Goal: Task Accomplishment & Management: Complete application form

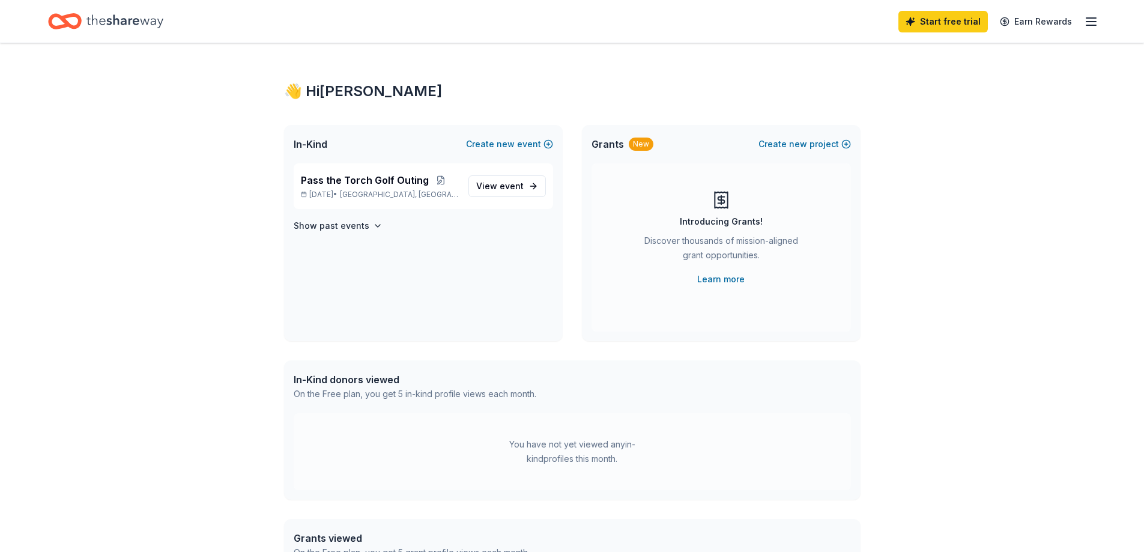
click at [993, 169] on div "👋 Hi Dawn In-Kind Create new event Pass the Torch Golf Outing Sep 25, 2025 • Oa…" at bounding box center [572, 381] width 1144 height 677
click at [1086, 25] on icon "button" at bounding box center [1091, 21] width 14 height 14
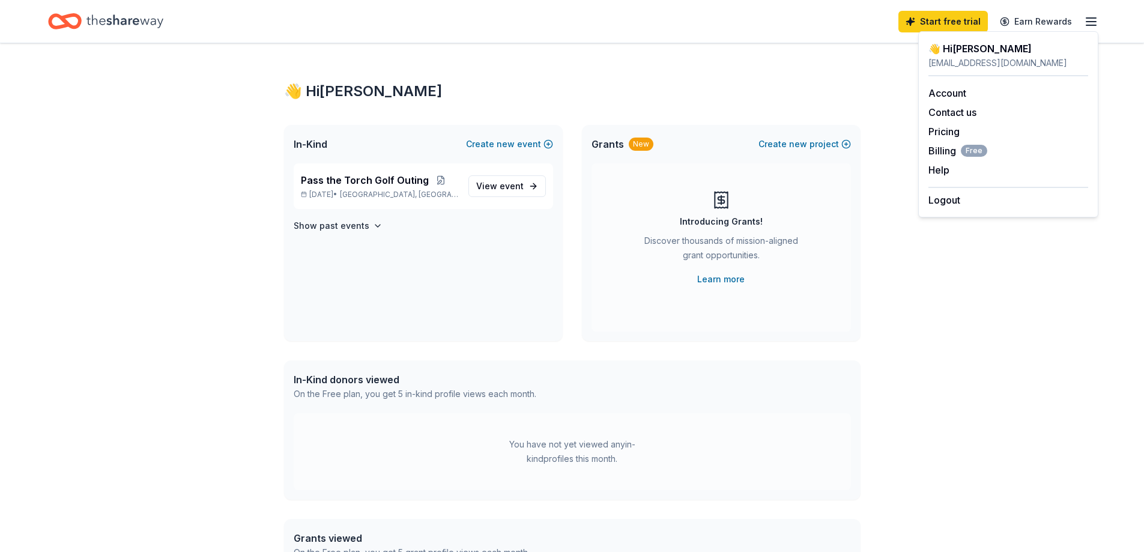
click at [800, 84] on div "👋 Hi Dawn" at bounding box center [572, 91] width 576 height 19
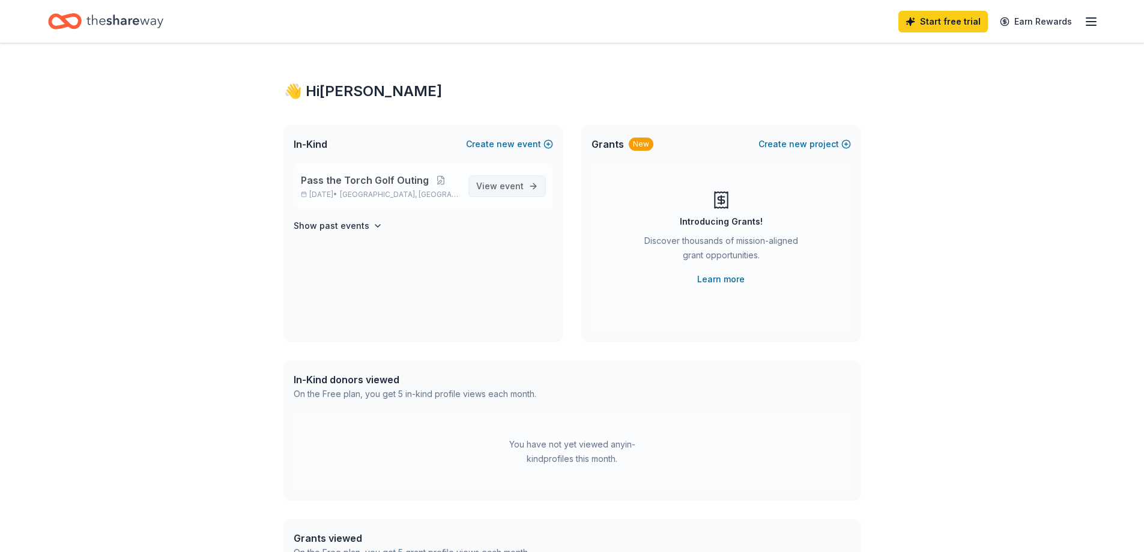
click at [509, 191] on span "View event" at bounding box center [499, 186] width 47 height 14
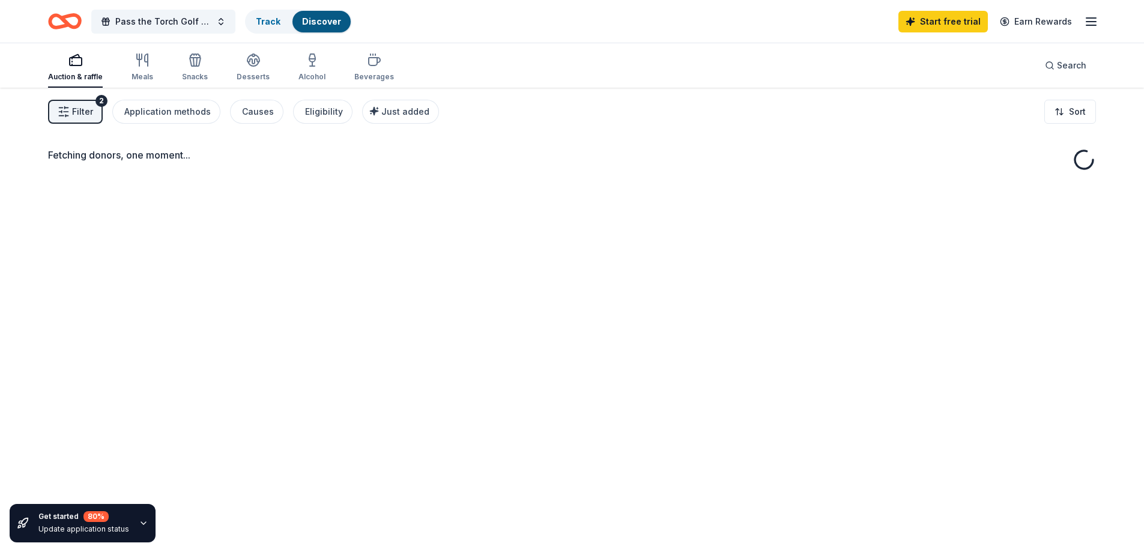
click at [510, 183] on div "Fetching donors, one moment..." at bounding box center [572, 364] width 1144 height 552
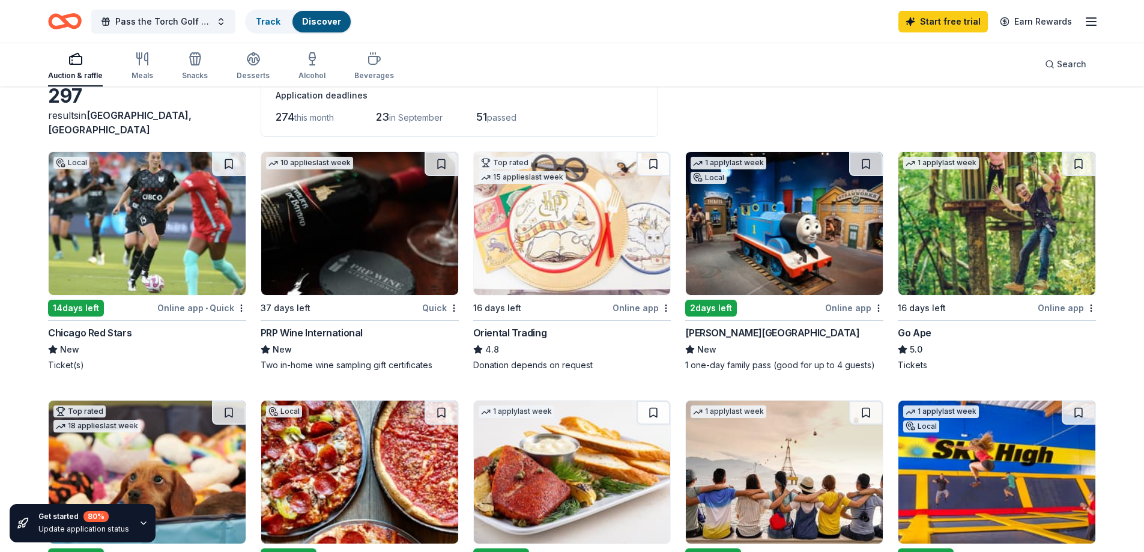
scroll to position [60, 0]
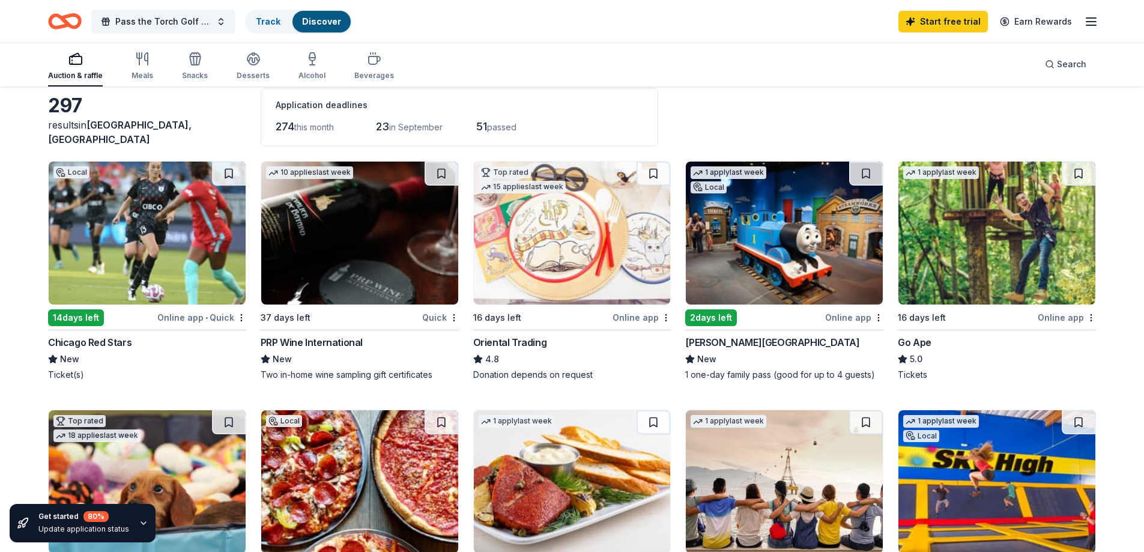
click at [94, 342] on div "Chicago Red Stars" at bounding box center [89, 342] width 83 height 14
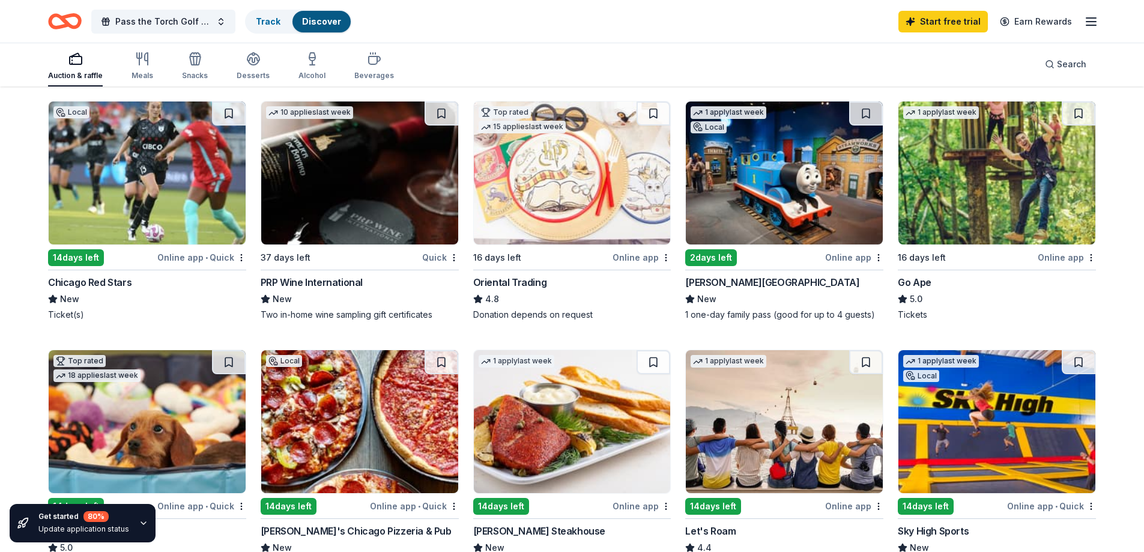
click at [346, 280] on div "PRP Wine International" at bounding box center [312, 282] width 102 height 14
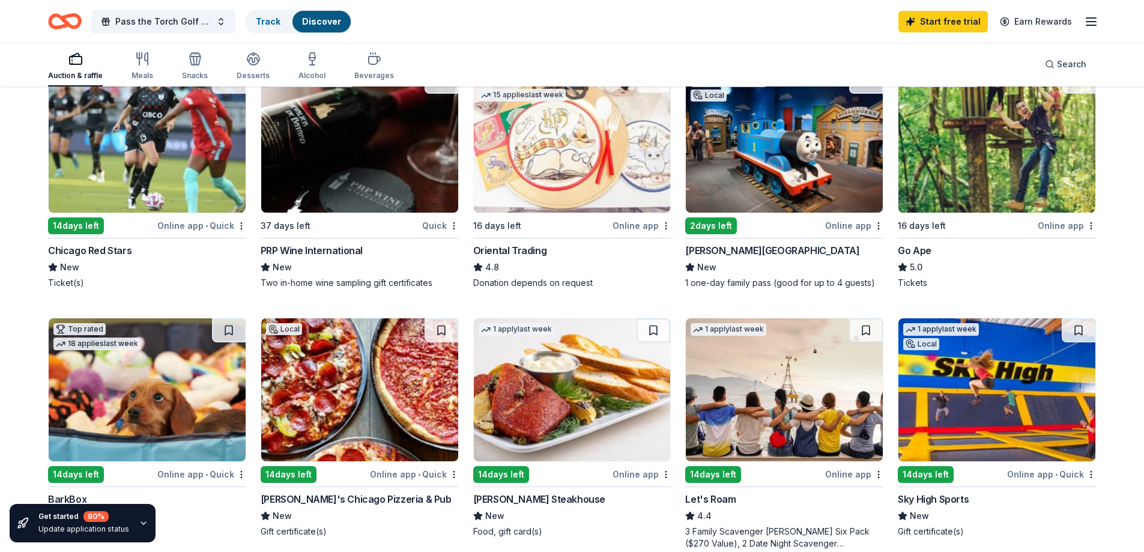
scroll to position [180, 0]
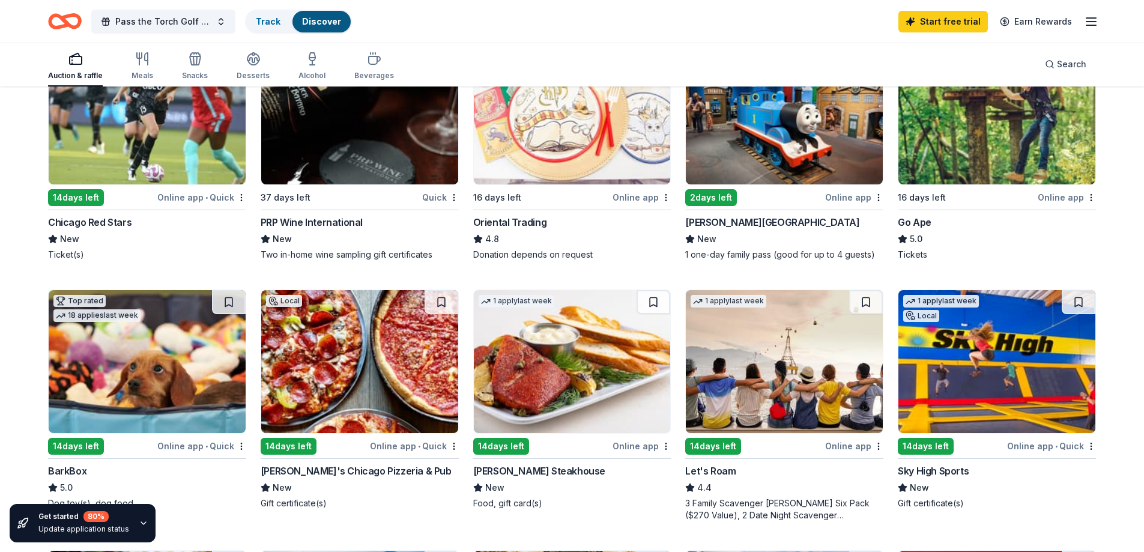
click at [918, 222] on div "Go Ape" at bounding box center [915, 222] width 34 height 14
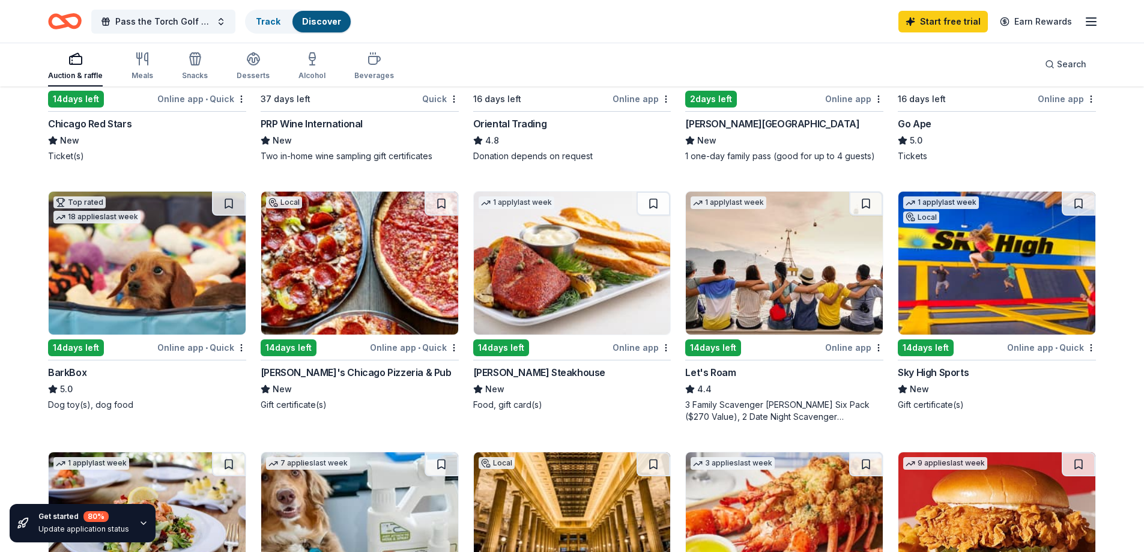
scroll to position [300, 0]
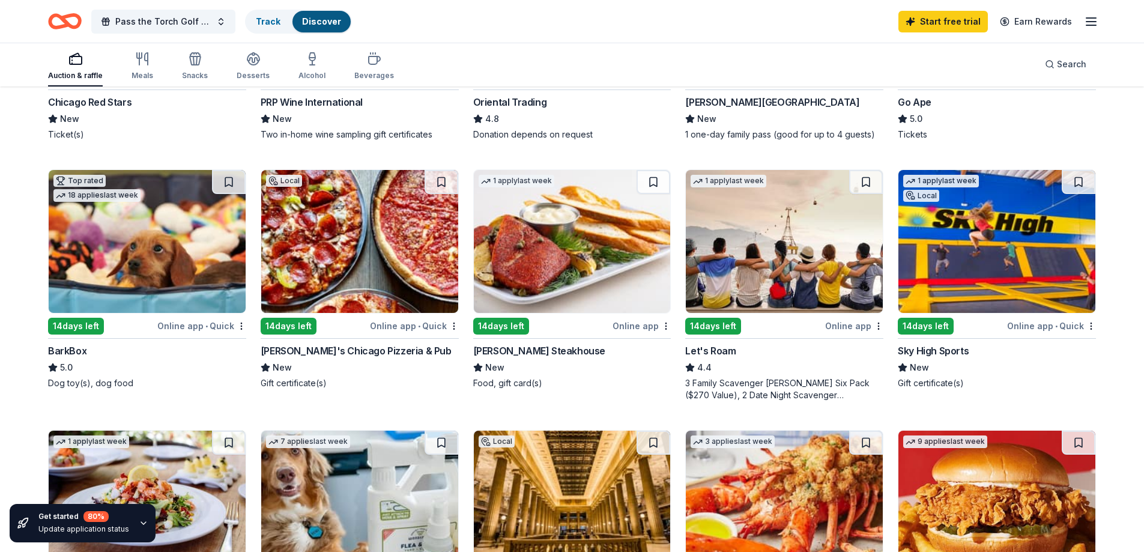
click at [509, 351] on div "[PERSON_NAME] Steakhouse" at bounding box center [539, 350] width 132 height 14
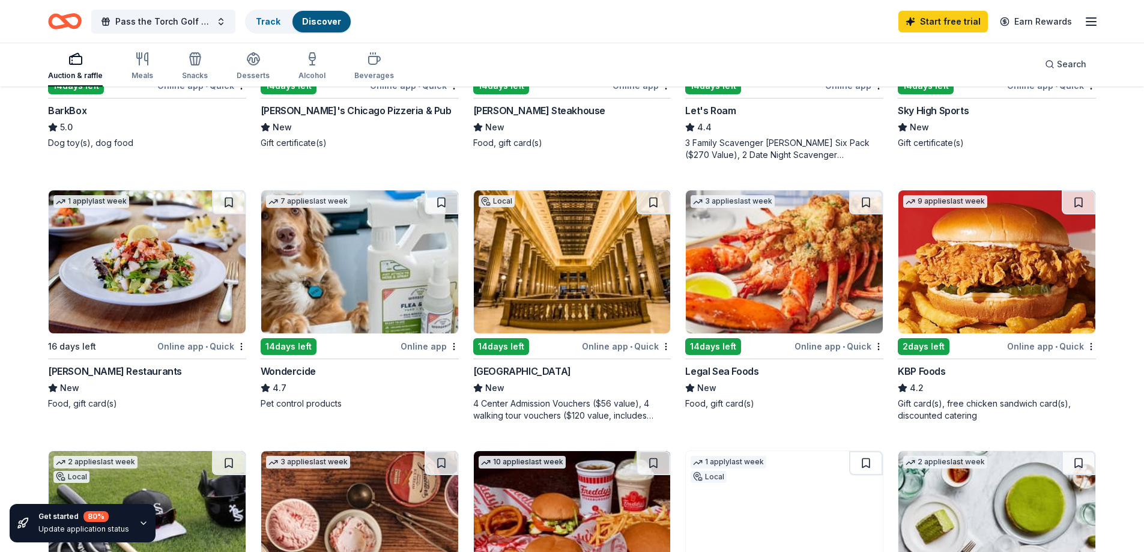
scroll to position [600, 0]
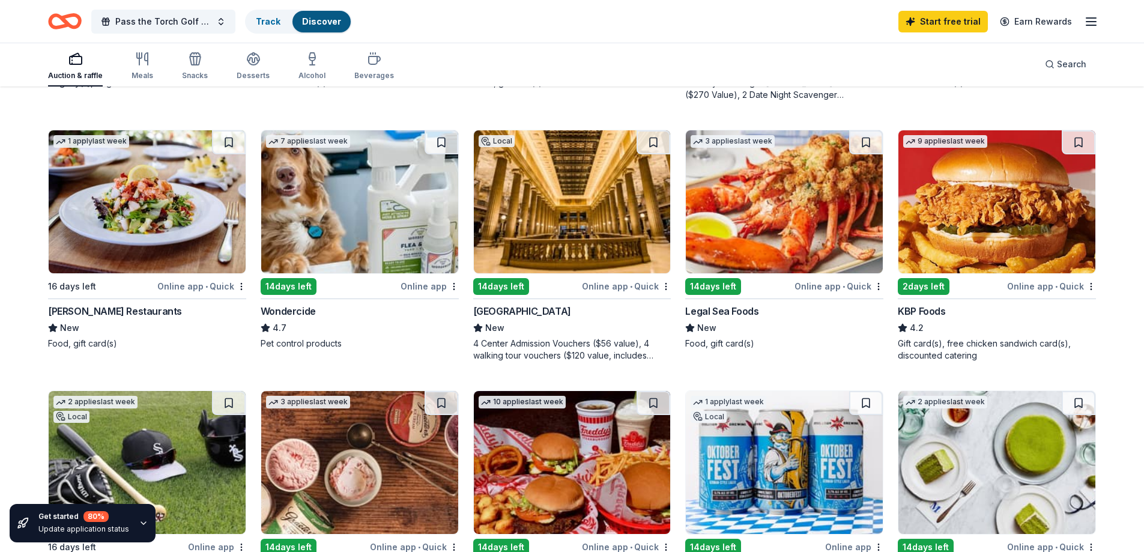
click at [556, 309] on div "Chicago Architecture Center" at bounding box center [522, 311] width 98 height 14
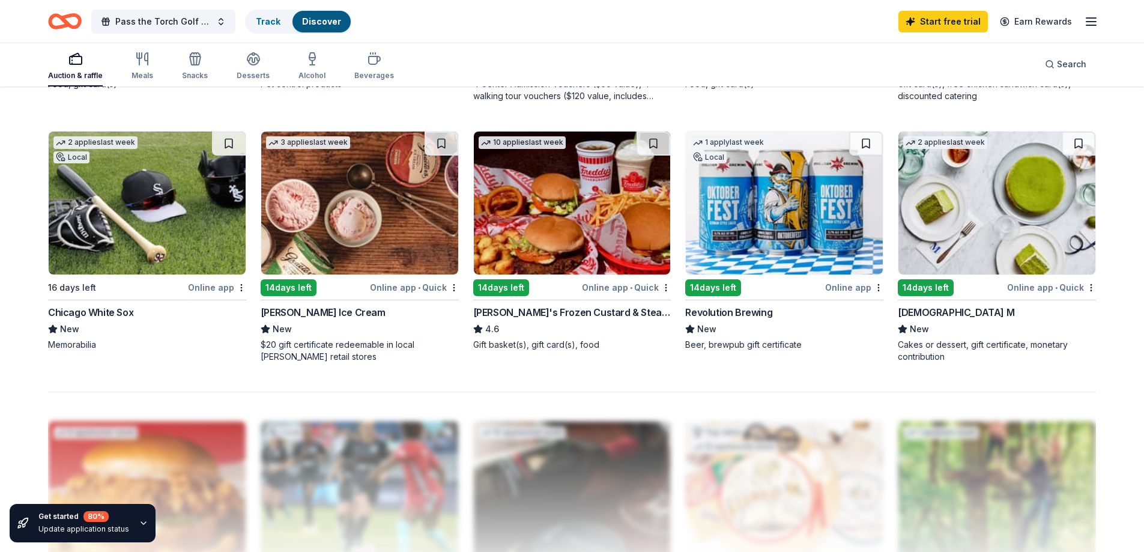
scroll to position [841, 0]
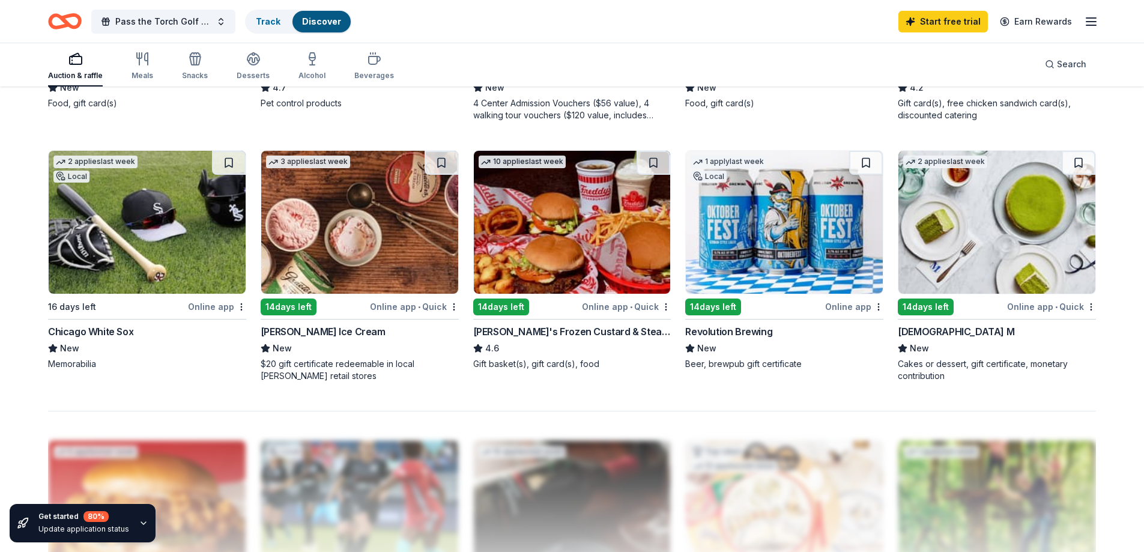
click at [759, 331] on div "Revolution Brewing" at bounding box center [728, 331] width 87 height 14
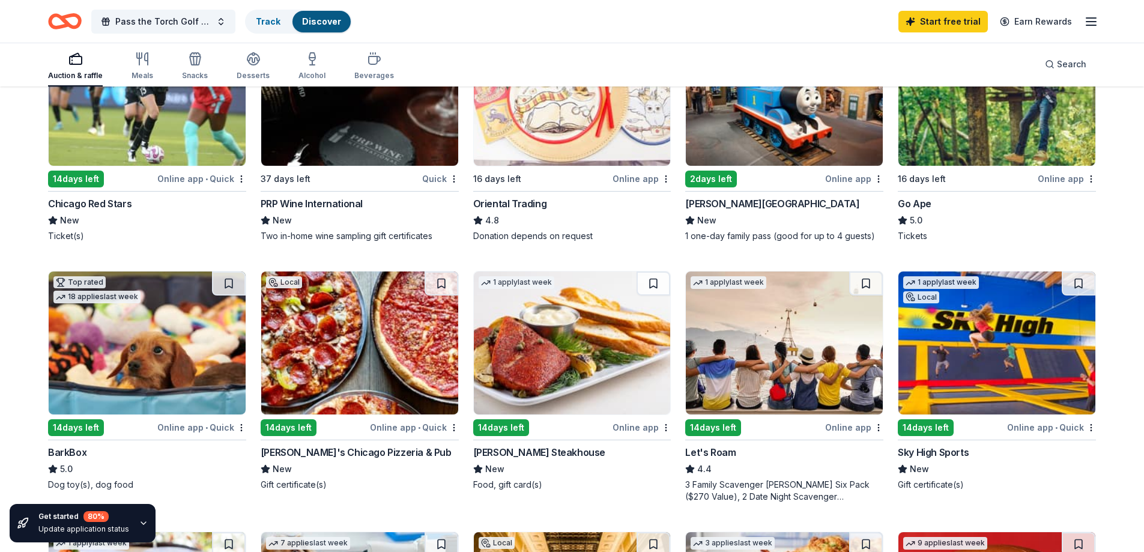
scroll to position [0, 0]
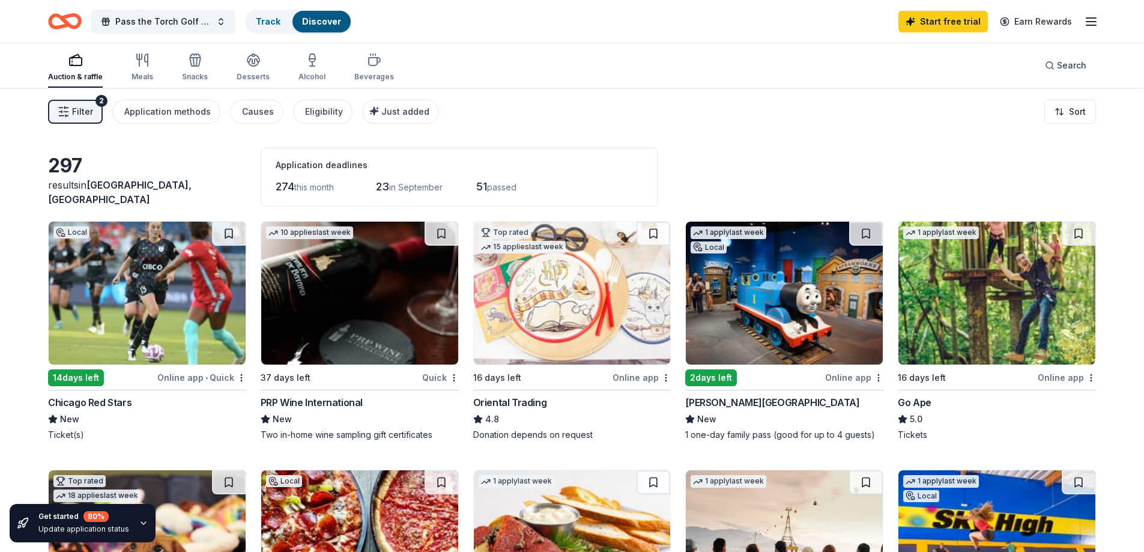
click at [1096, 22] on line "button" at bounding box center [1091, 22] width 10 height 0
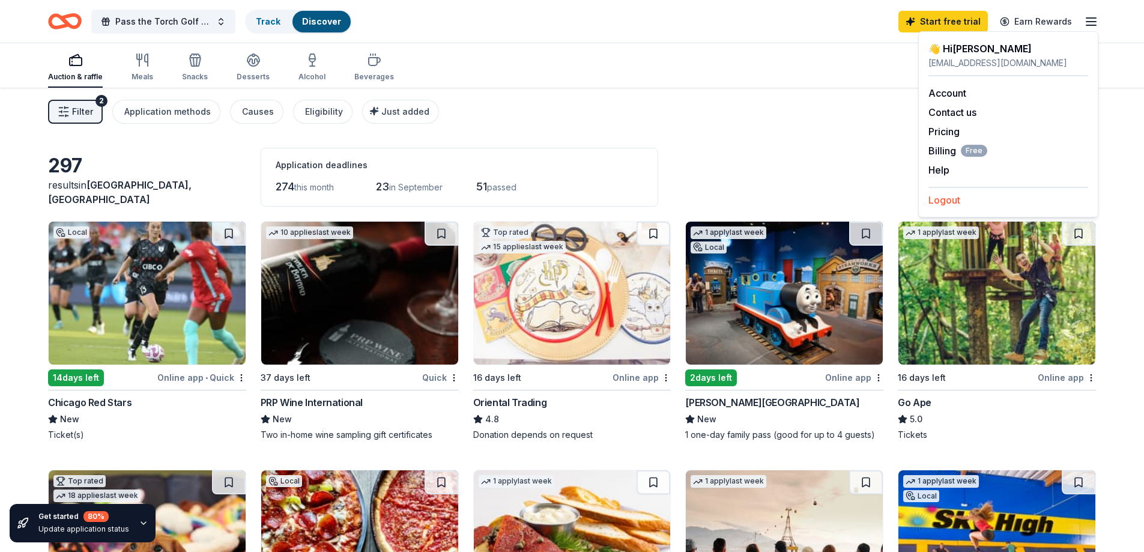
click at [955, 200] on button "Logout" at bounding box center [944, 200] width 32 height 14
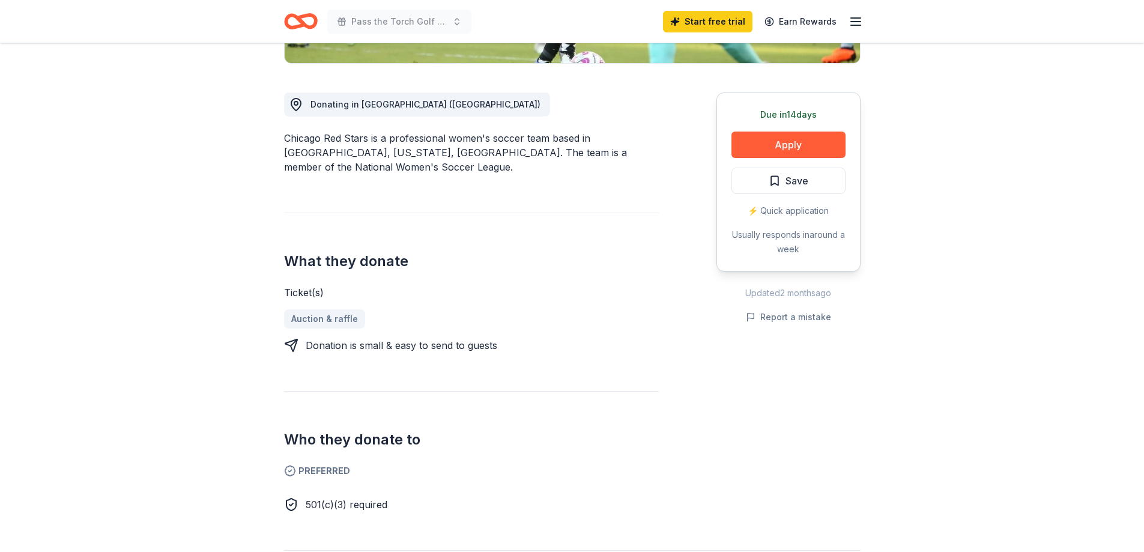
scroll to position [300, 0]
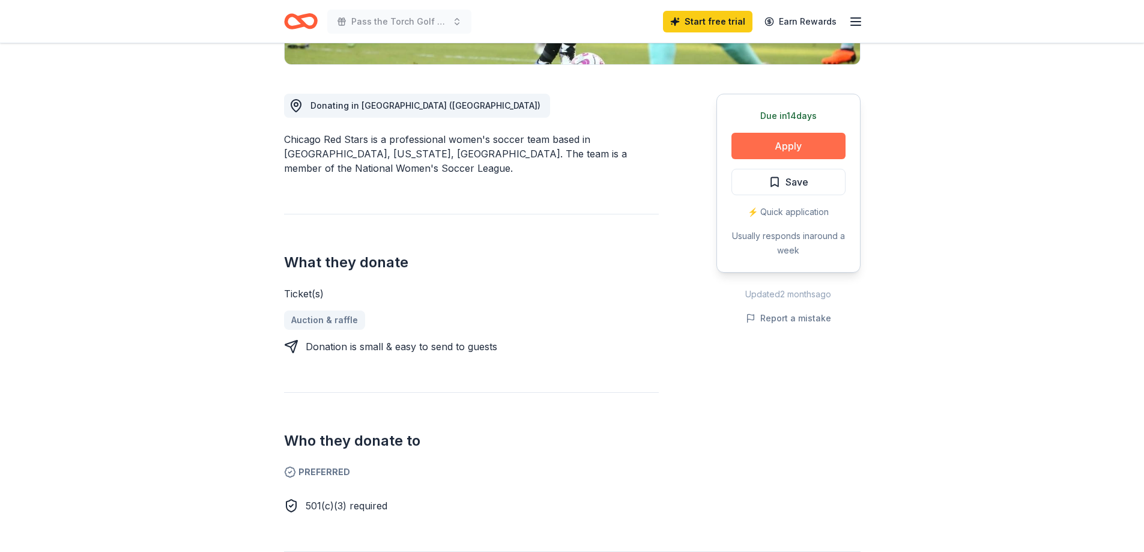
click at [784, 150] on button "Apply" at bounding box center [788, 146] width 114 height 26
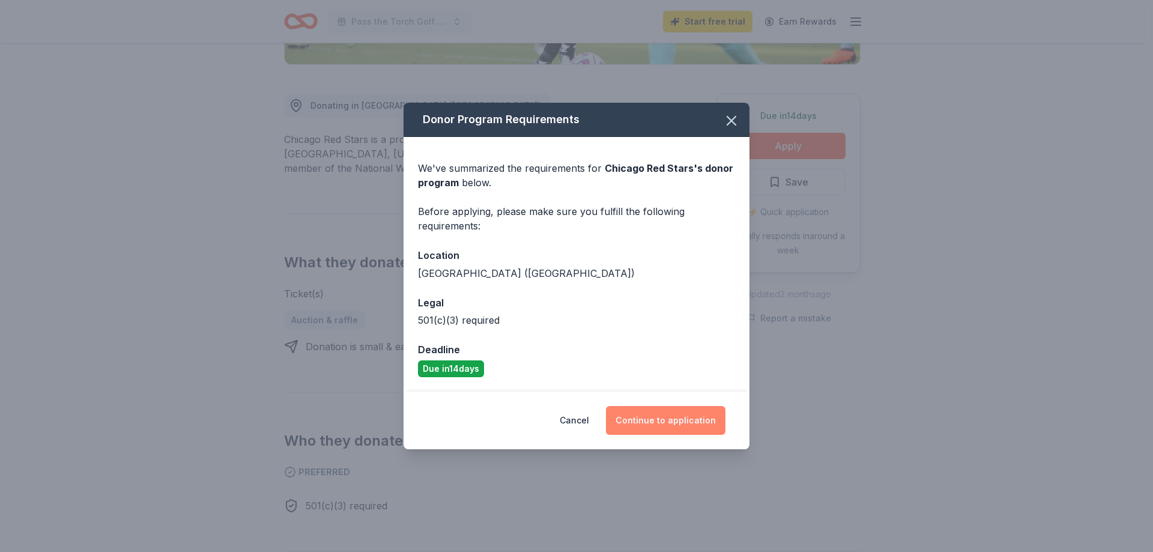
click at [684, 418] on button "Continue to application" at bounding box center [665, 420] width 119 height 29
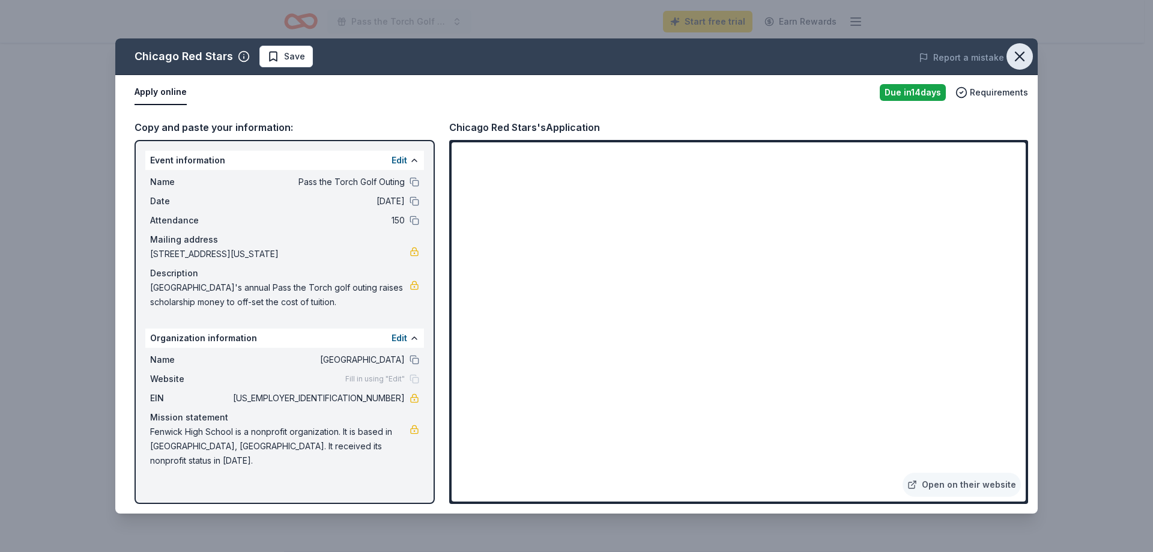
click at [1019, 59] on icon "button" at bounding box center [1019, 56] width 17 height 17
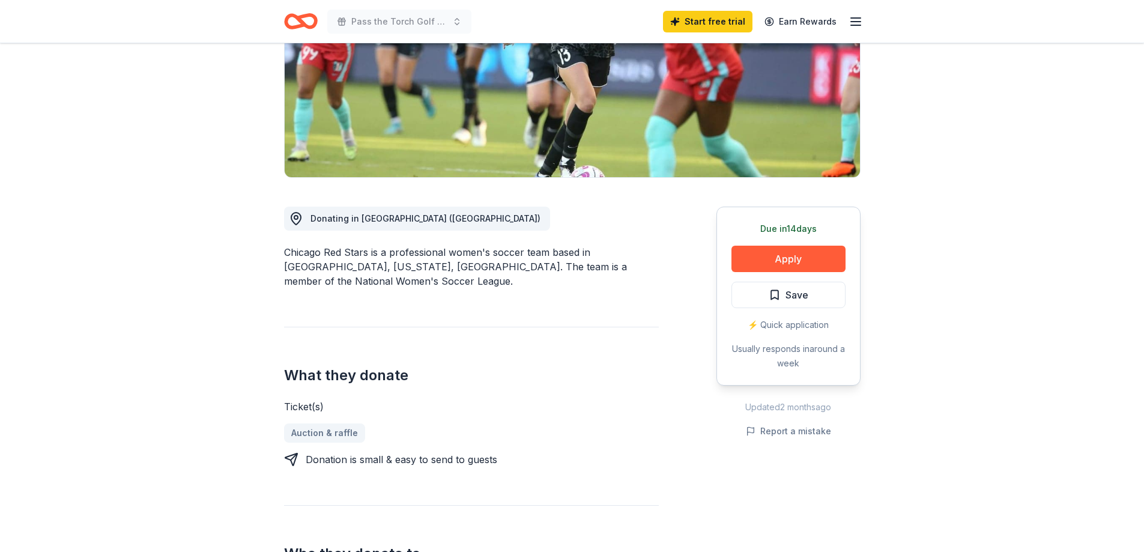
scroll to position [180, 0]
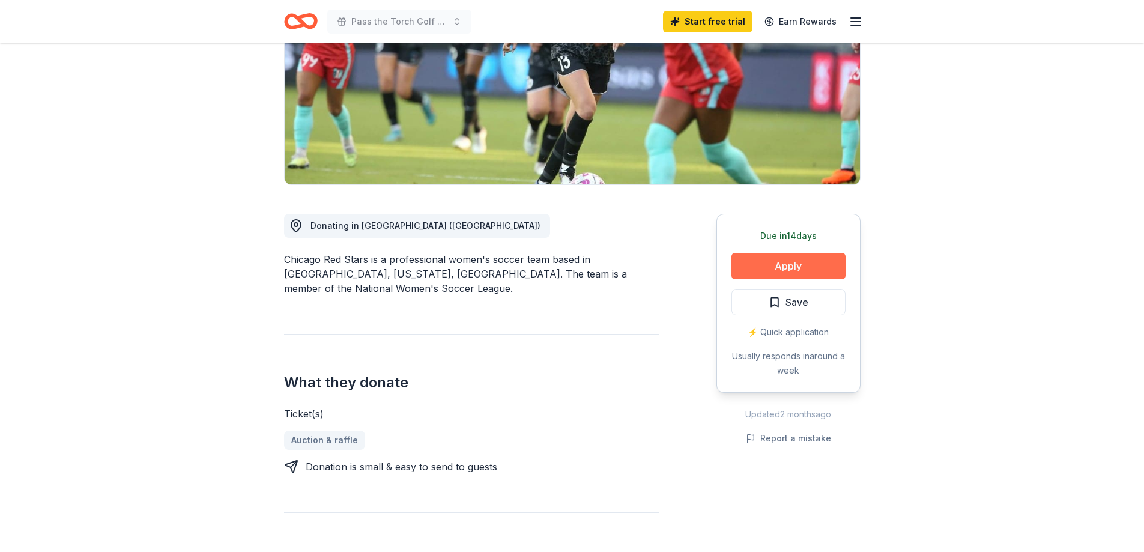
click at [769, 267] on button "Apply" at bounding box center [788, 266] width 114 height 26
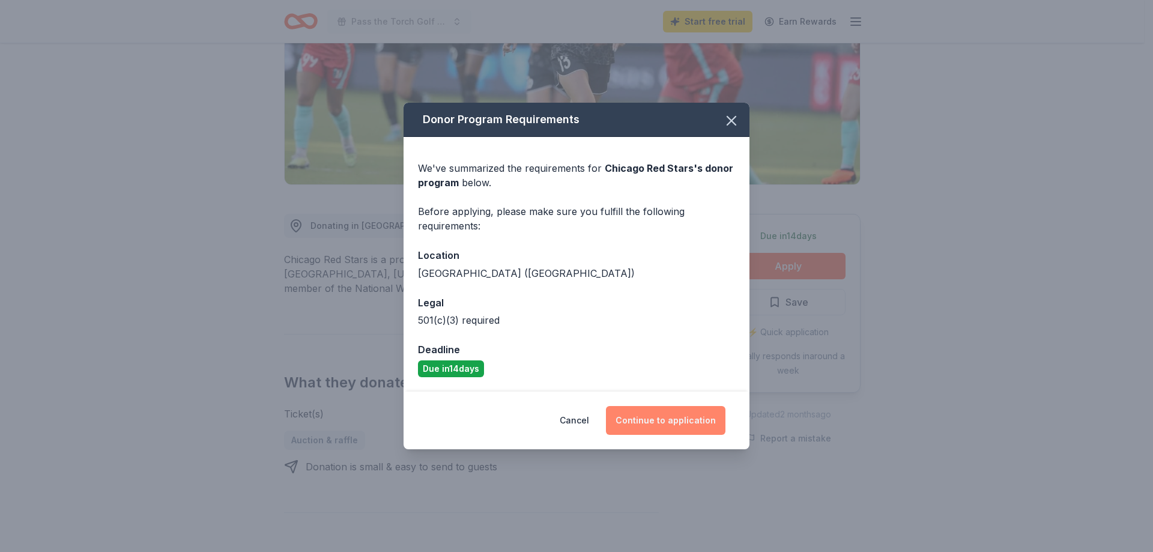
click at [670, 419] on button "Continue to application" at bounding box center [665, 420] width 119 height 29
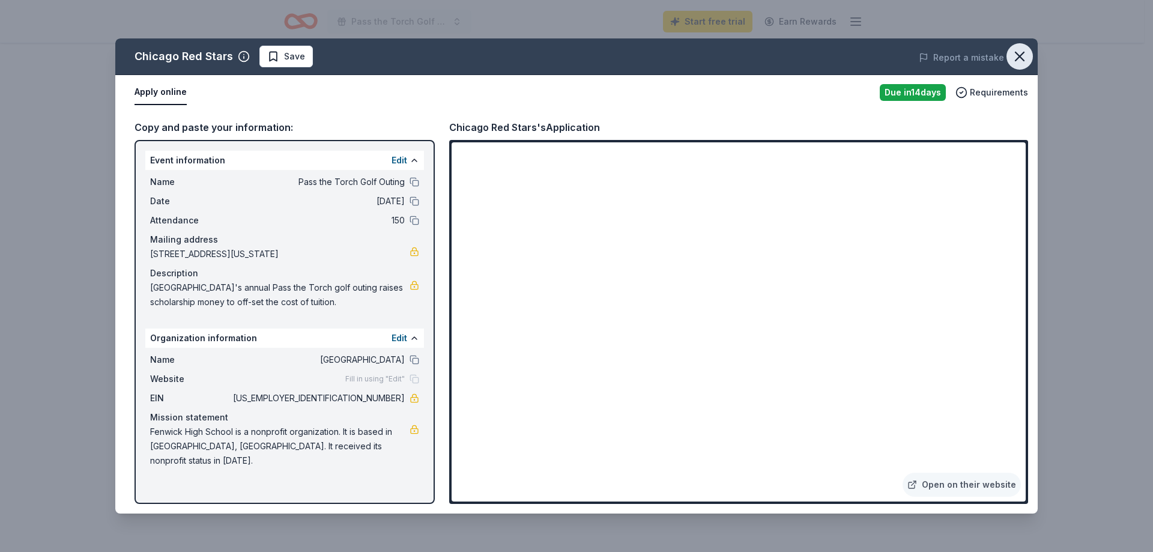
click at [1019, 59] on icon "button" at bounding box center [1019, 56] width 17 height 17
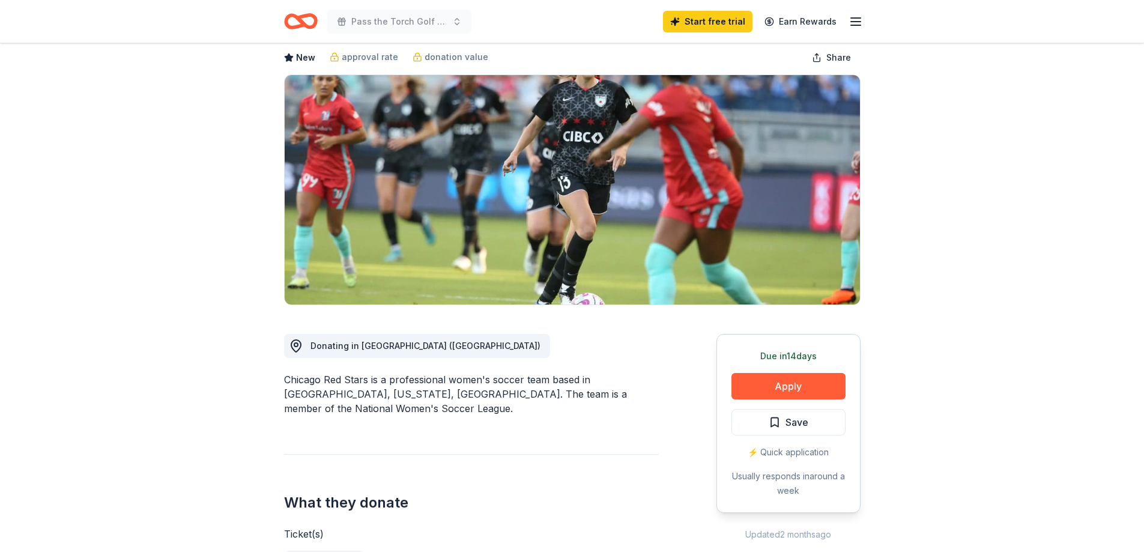
scroll to position [0, 0]
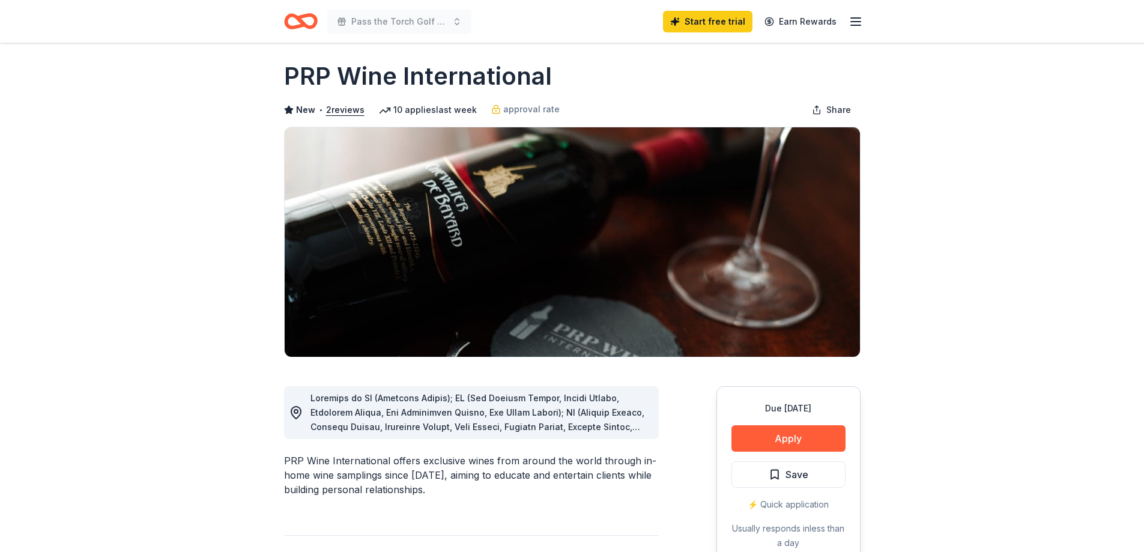
scroll to position [60, 0]
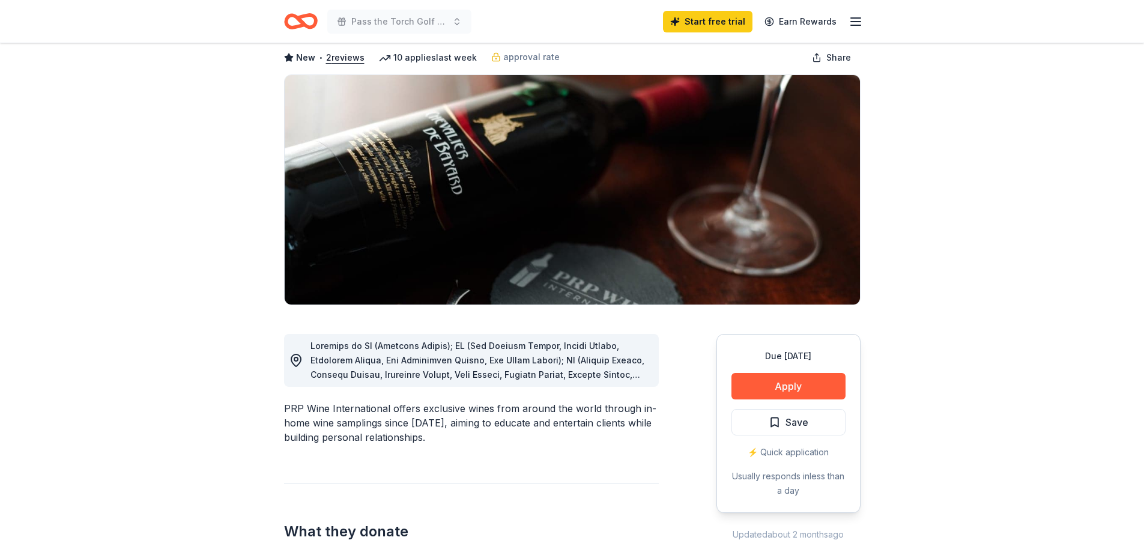
click at [299, 360] on icon at bounding box center [296, 360] width 14 height 14
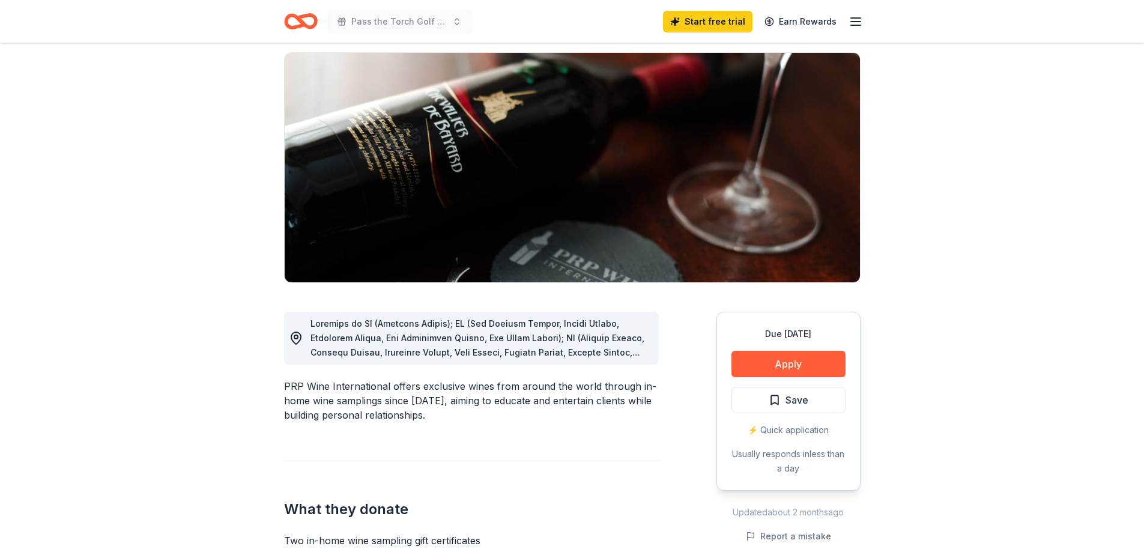
scroll to position [0, 0]
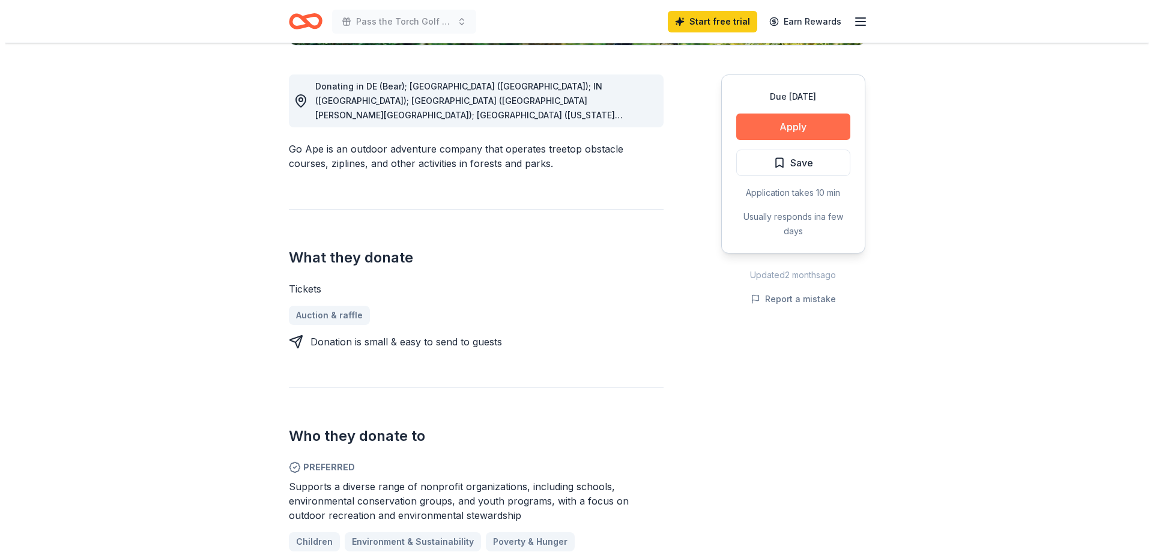
scroll to position [240, 0]
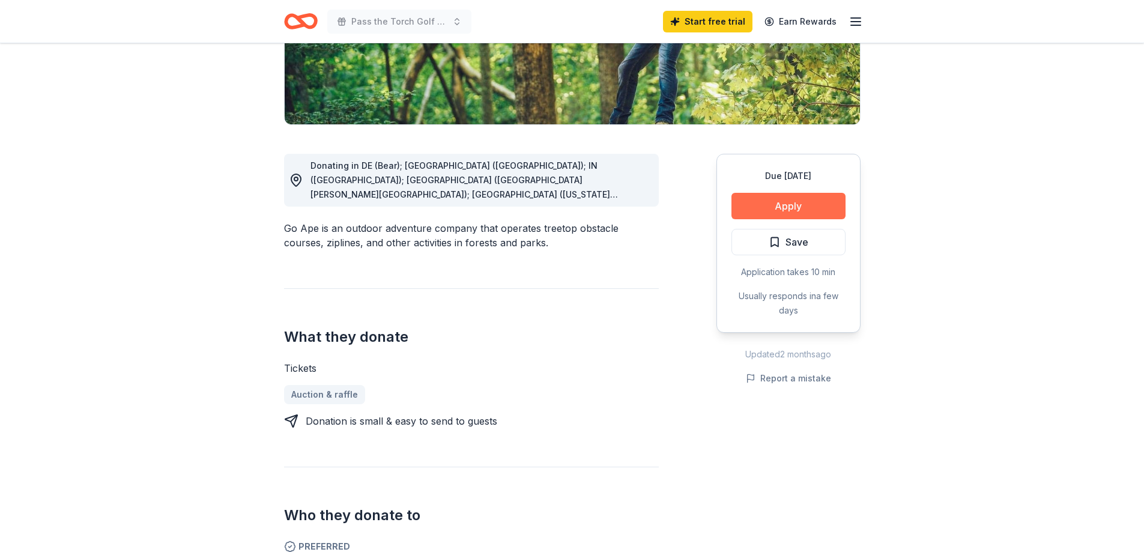
click at [793, 206] on button "Apply" at bounding box center [788, 206] width 114 height 26
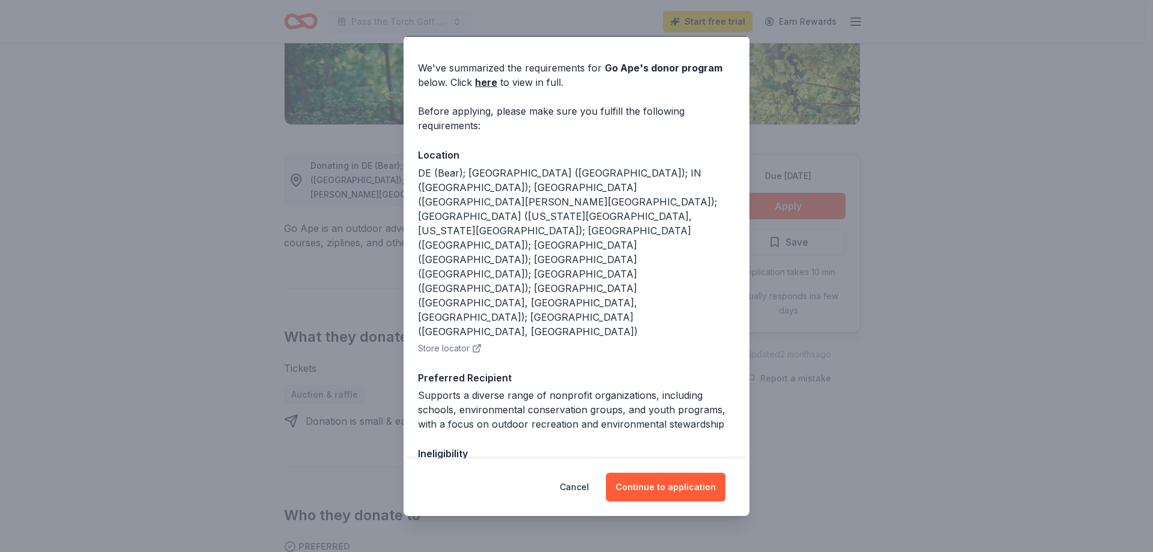
scroll to position [49, 0]
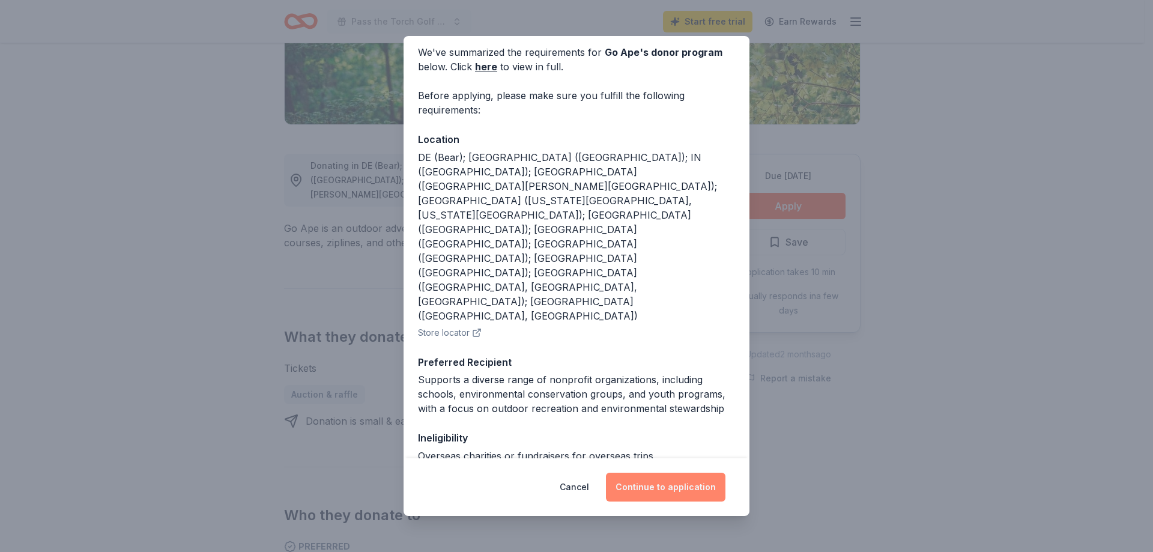
click at [677, 491] on button "Continue to application" at bounding box center [665, 487] width 119 height 29
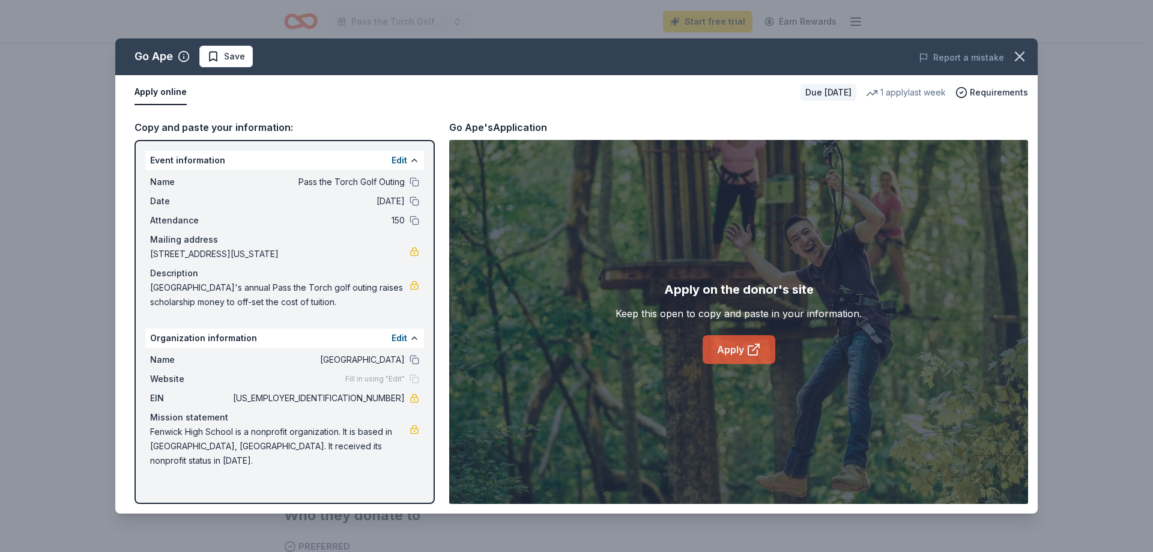
click at [727, 352] on link "Apply" at bounding box center [738, 349] width 73 height 29
click at [734, 348] on link "Apply" at bounding box center [738, 349] width 73 height 29
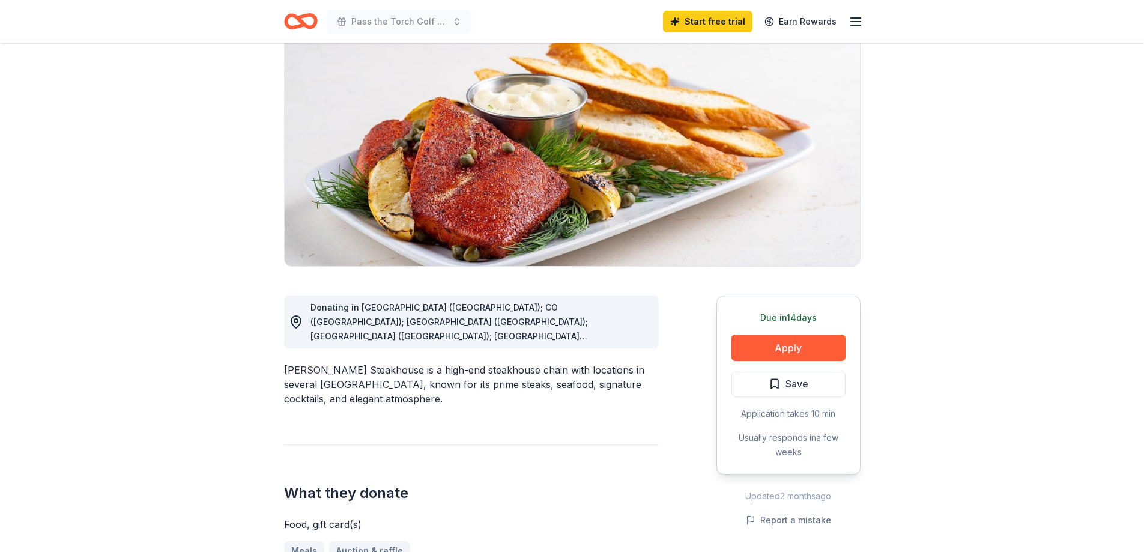
scroll to position [120, 0]
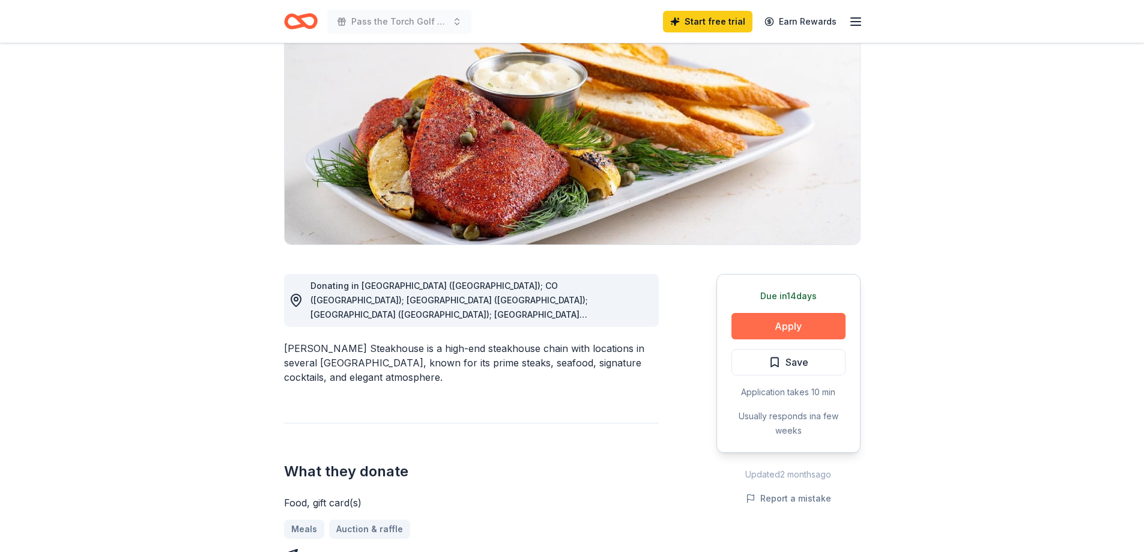
click at [779, 327] on button "Apply" at bounding box center [788, 326] width 114 height 26
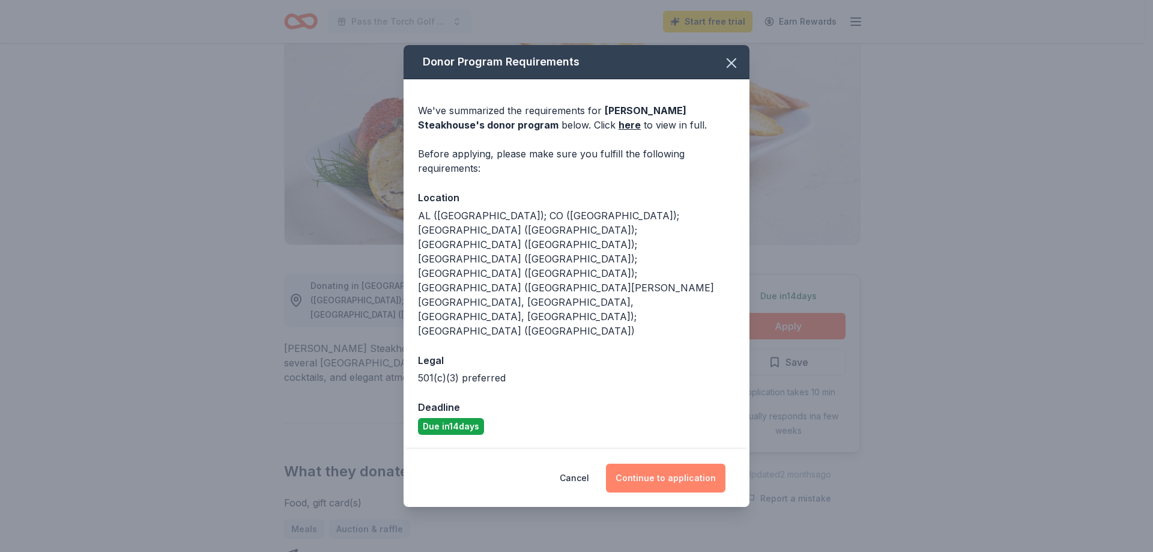
click at [682, 464] on button "Continue to application" at bounding box center [665, 478] width 119 height 29
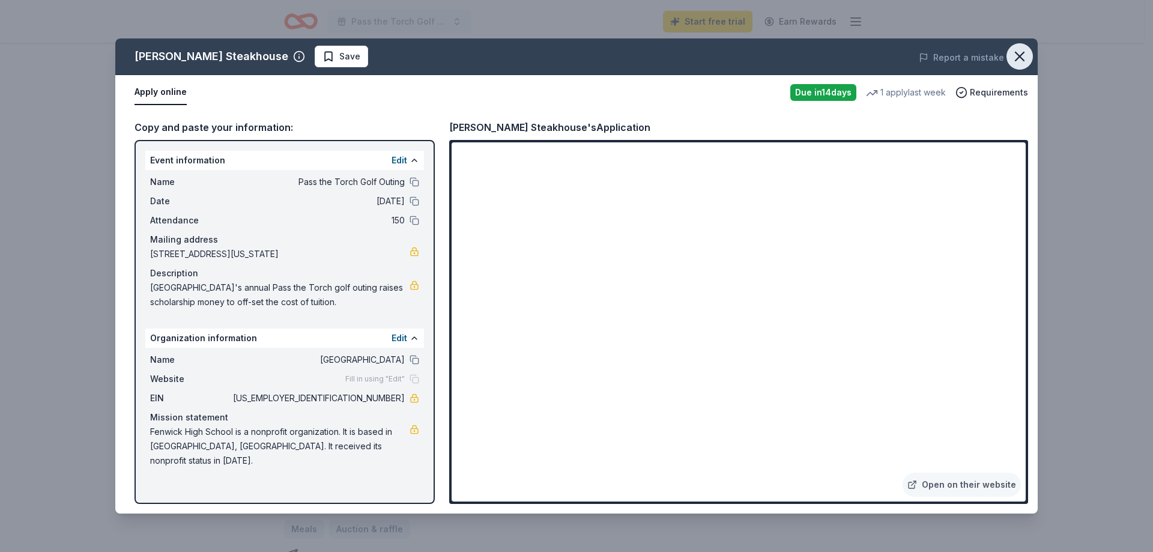
click at [1023, 56] on icon "button" at bounding box center [1019, 56] width 17 height 17
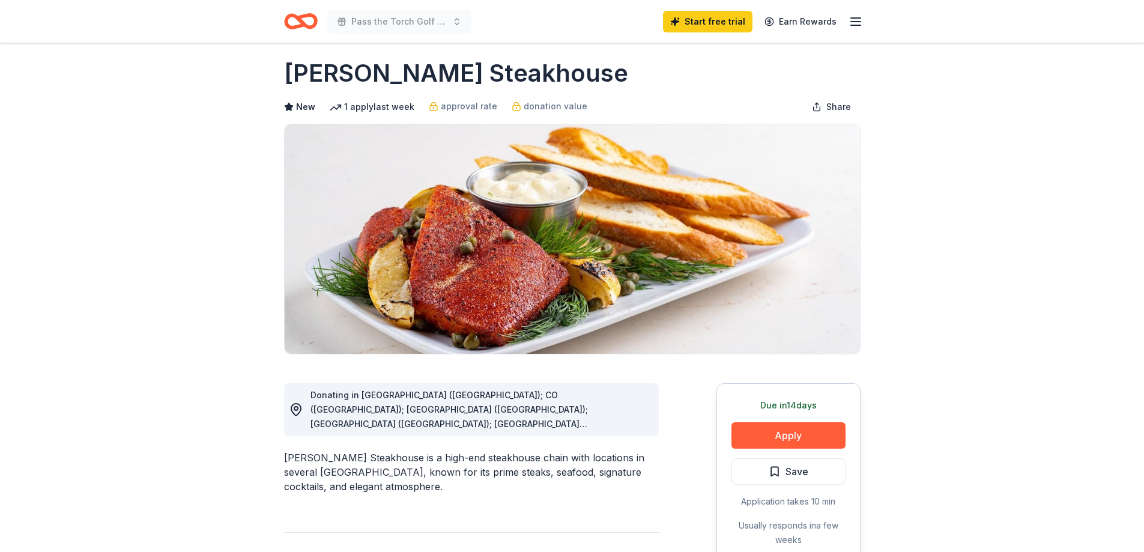
scroll to position [0, 0]
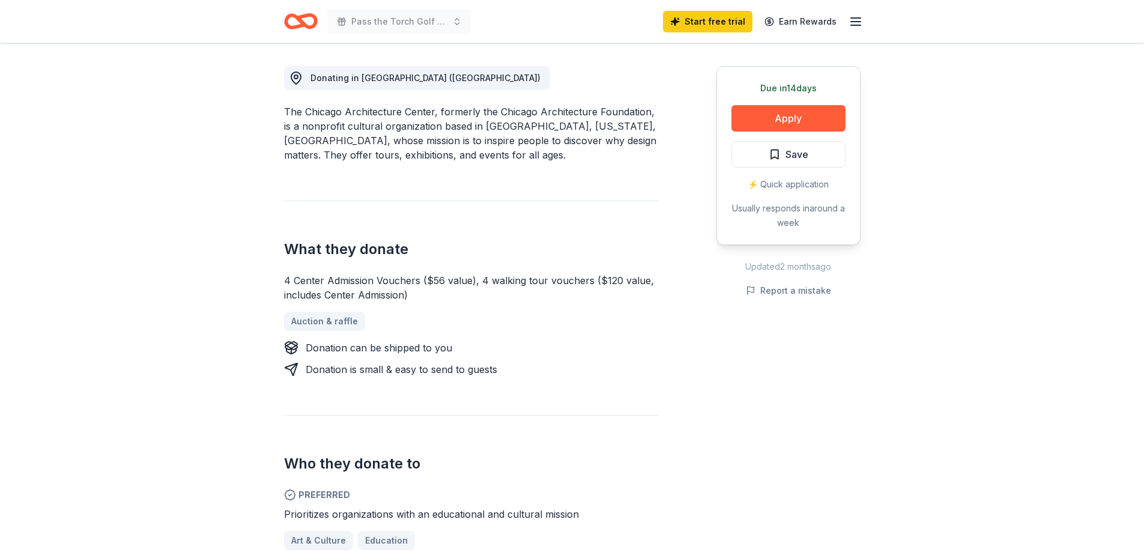
scroll to position [300, 0]
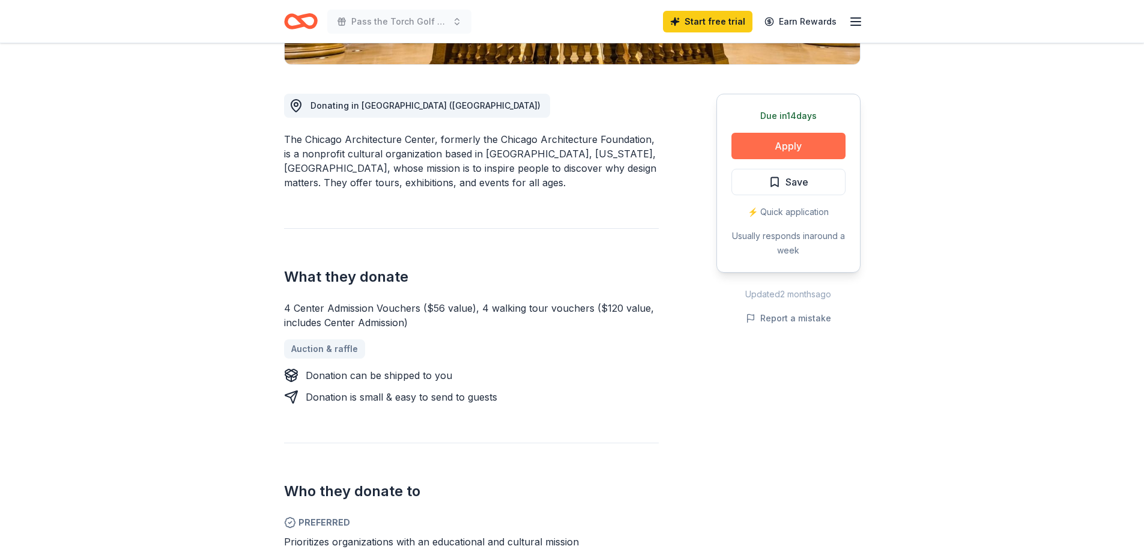
click at [774, 146] on button "Apply" at bounding box center [788, 146] width 114 height 26
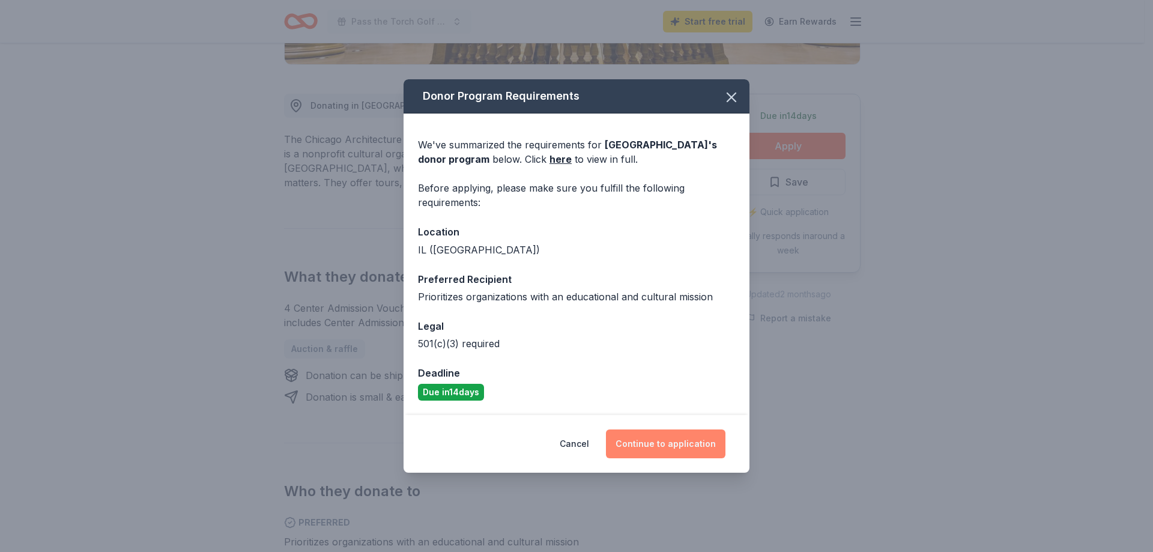
click at [680, 441] on button "Continue to application" at bounding box center [665, 443] width 119 height 29
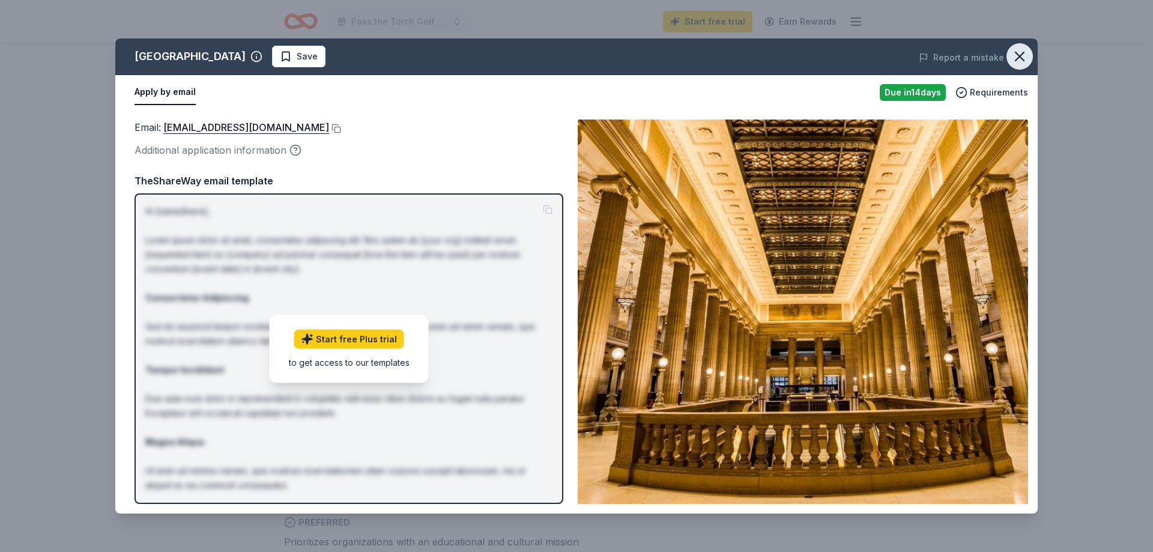
click at [1019, 53] on icon "button" at bounding box center [1019, 56] width 17 height 17
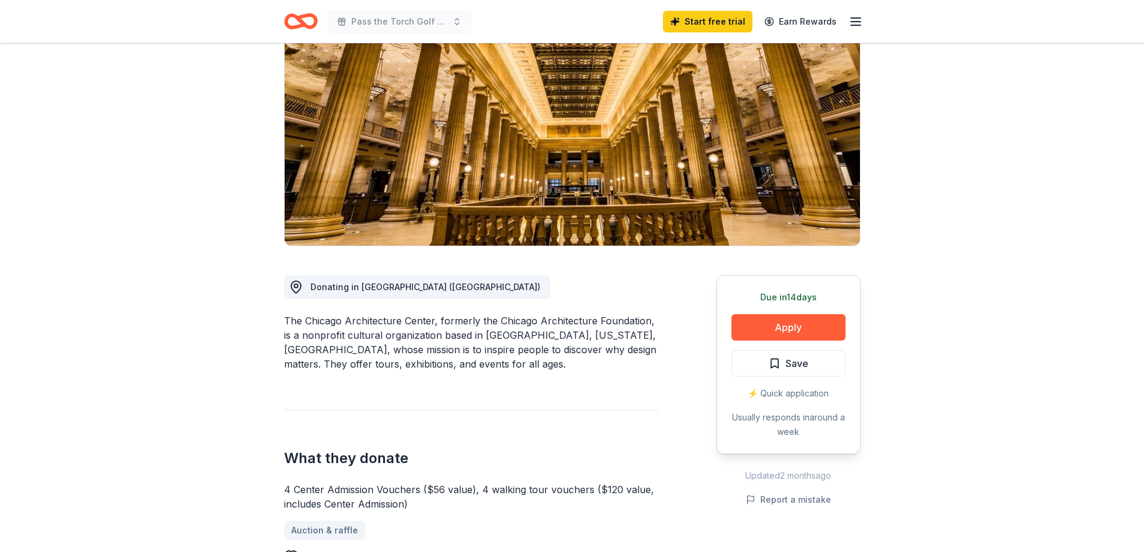
scroll to position [0, 0]
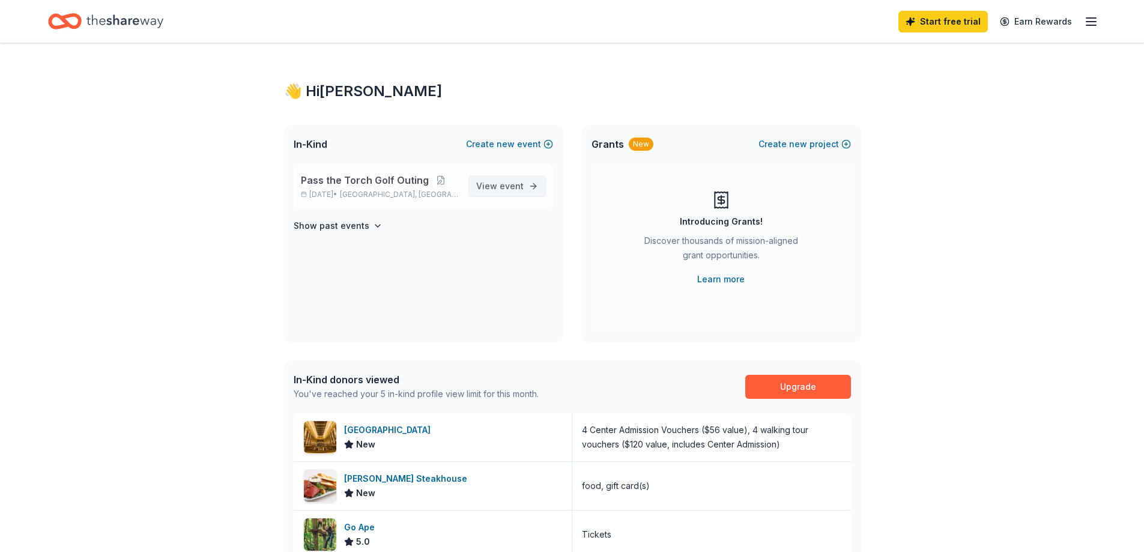
click at [508, 185] on span "event" at bounding box center [512, 186] width 24 height 10
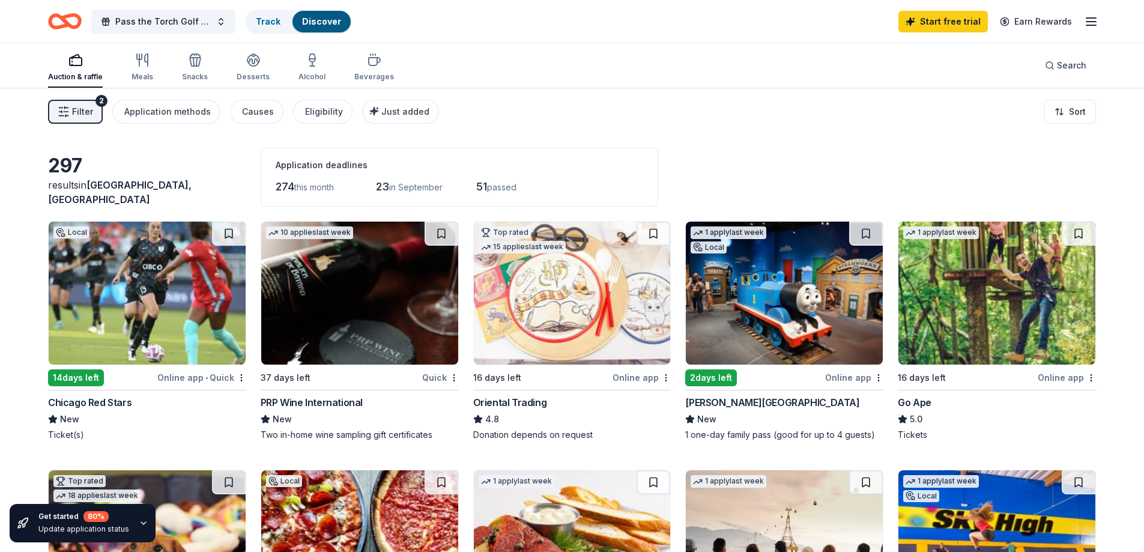
click at [1093, 26] on icon "button" at bounding box center [1091, 21] width 14 height 14
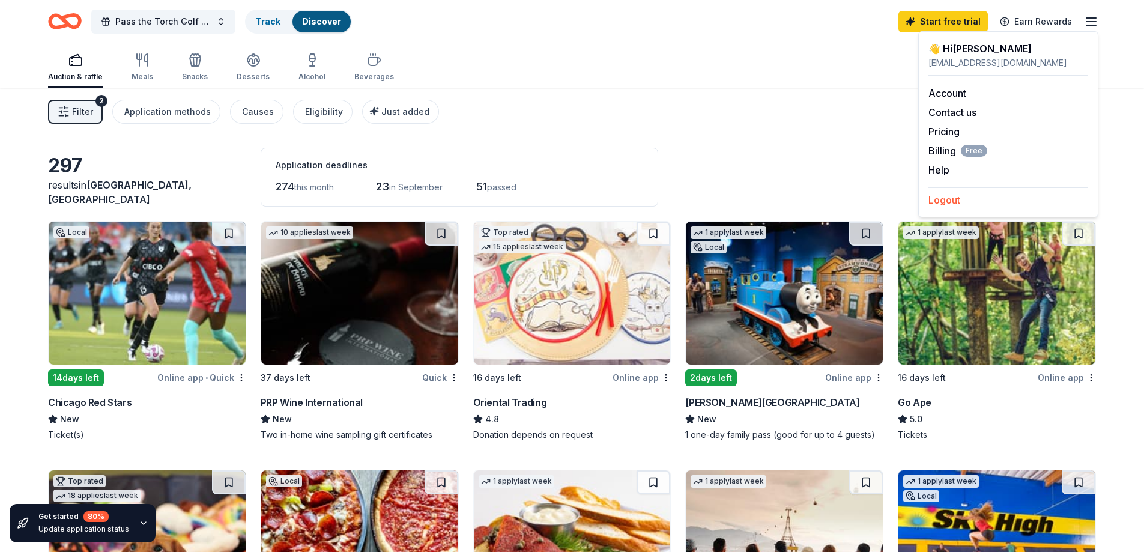
click at [951, 204] on button "Logout" at bounding box center [944, 200] width 32 height 14
